Goal: Go to known website

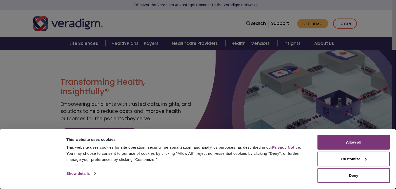
drag, startPoint x: 340, startPoint y: 141, endPoint x: 350, endPoint y: 51, distance: 90.5
click at [340, 141] on button "Allow all" at bounding box center [354, 142] width 72 height 15
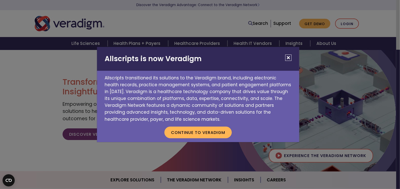
click at [351, 23] on div "Allscripts is now Veradigm Allscripts transitioned its solutions to the Veradig…" at bounding box center [200, 94] width 400 height 189
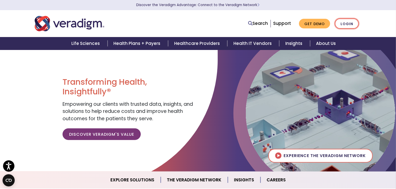
click at [343, 24] on link "Login" at bounding box center [347, 23] width 24 height 10
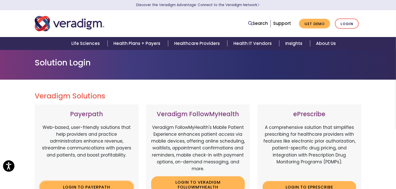
click at [68, 184] on link "Login to Payerpath" at bounding box center [87, 187] width 94 height 12
